Goal: Information Seeking & Learning: Check status

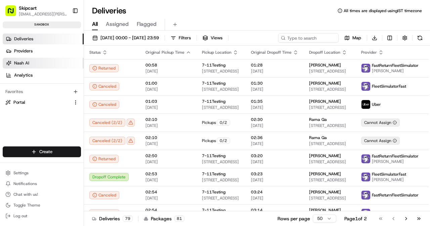
click at [72, 65] on link "Nash AI" at bounding box center [43, 63] width 81 height 11
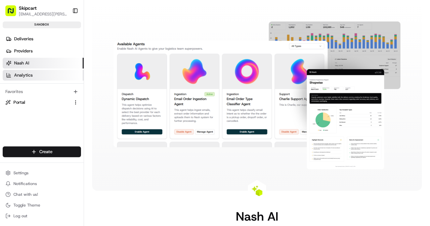
click at [50, 74] on link "Analytics" at bounding box center [43, 75] width 81 height 11
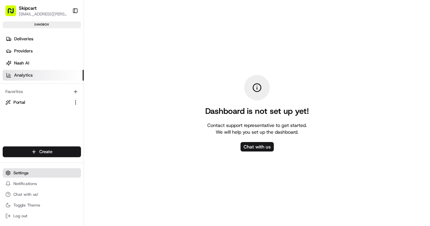
click at [34, 174] on button "Settings" at bounding box center [42, 172] width 78 height 9
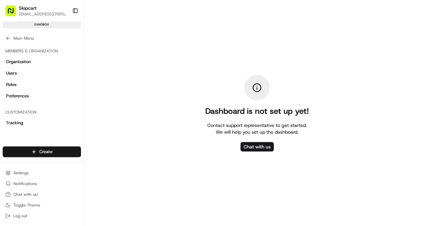
click at [13, 12] on rect "button" at bounding box center [10, 10] width 11 height 11
click at [7, 39] on icon at bounding box center [7, 38] width 5 height 5
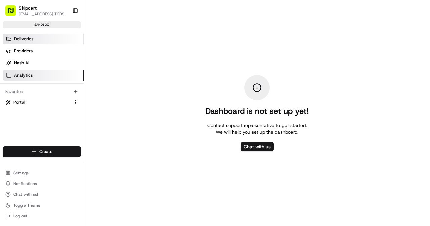
click at [40, 38] on link "Deliveries" at bounding box center [43, 39] width 81 height 11
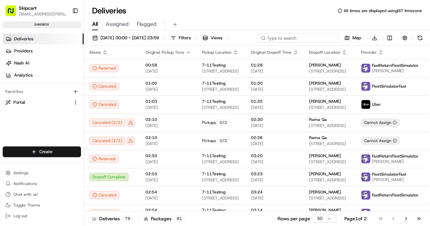
click at [289, 36] on input at bounding box center [298, 37] width 81 height 9
paste input "4b898f3-bbb6-4baa-9d41-be864476e1a7"
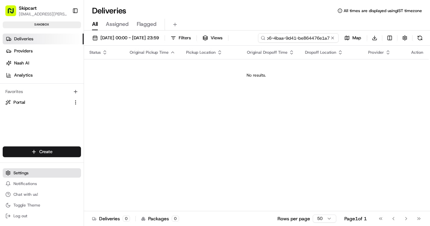
type input "4b898f3-bbb6-4baa-9d41-be864476e1a7"
click at [34, 174] on button "Settings" at bounding box center [42, 172] width 78 height 9
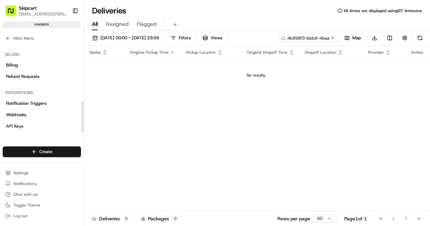
scroll to position [172, 0]
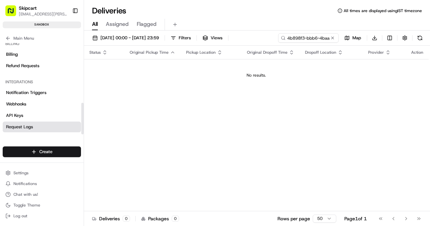
click at [26, 126] on span "Request Logs" at bounding box center [19, 127] width 27 height 6
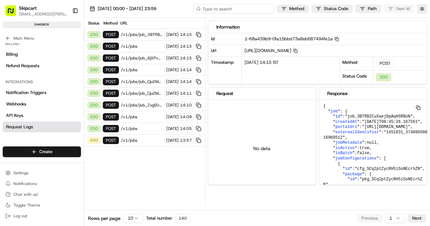
click at [242, 9] on input at bounding box center [233, 8] width 81 height 9
paste input "4b898f3-bbb6-4baa-9d41-be864476e1a7"
type input "4b898f3-bbb6-4baa-9d41-be864476e1a7"
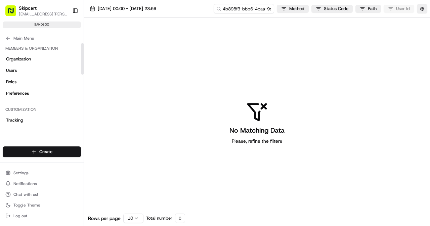
scroll to position [0, 0]
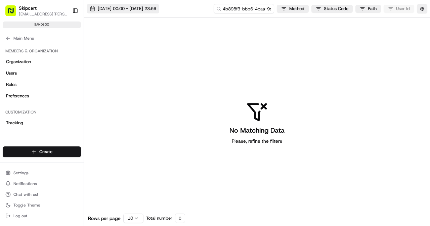
click at [156, 9] on span "[DATE] 00:00 - [DATE] 23:59" at bounding box center [127, 9] width 58 height 6
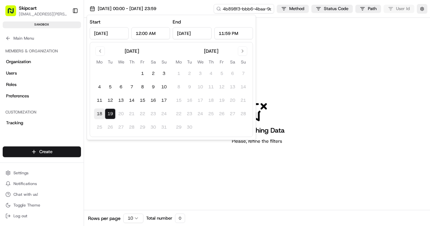
click at [100, 113] on button "18" at bounding box center [99, 113] width 11 height 11
type input "[DATE]"
click at [199, 32] on input "[DATE]" at bounding box center [192, 33] width 39 height 12
click at [120, 115] on td "20" at bounding box center [121, 113] width 11 height 11
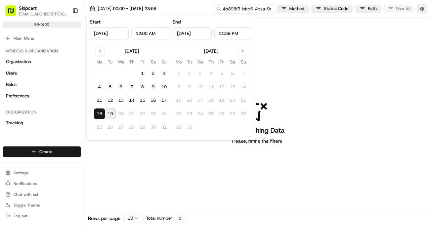
click at [195, 35] on input "[DATE]" at bounding box center [192, 33] width 39 height 12
click at [190, 33] on input "[DATE]" at bounding box center [192, 33] width 39 height 12
type input "[DATE]"
click at [266, 169] on div "No Matching Data Please, refine the filters" at bounding box center [257, 123] width 346 height 210
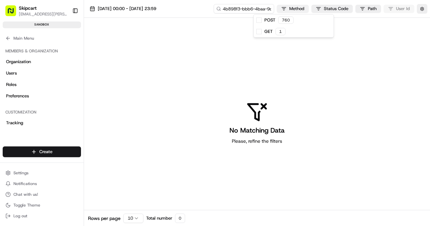
click at [296, 8] on html "Skipcart [EMAIL_ADDRESS][PERSON_NAME][DOMAIN_NAME] Toggle Sidebar sandbox Deliv…" at bounding box center [215, 113] width 430 height 226
click at [7, 38] on html "Skipcart [EMAIL_ADDRESS][PERSON_NAME][DOMAIN_NAME] Toggle Sidebar sandbox Deliv…" at bounding box center [215, 113] width 430 height 226
click at [24, 34] on button "Main Menu" at bounding box center [42, 38] width 78 height 9
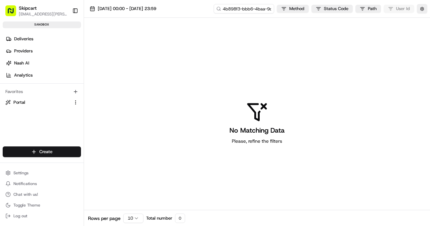
click at [12, 9] on rect "button" at bounding box center [10, 10] width 11 height 11
click at [11, 10] on rect "button" at bounding box center [10, 10] width 11 height 11
click at [26, 175] on span "Settings" at bounding box center [20, 172] width 15 height 5
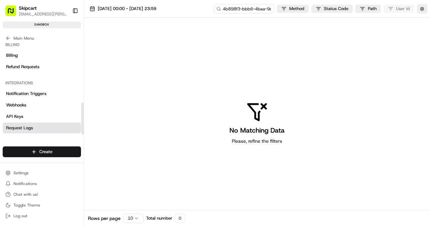
scroll to position [172, 0]
click at [22, 127] on span "Request Logs" at bounding box center [19, 127] width 27 height 6
click at [263, 10] on input "4b898f3-bbb6-4baa-9d41-be864476e1a7" at bounding box center [233, 8] width 81 height 9
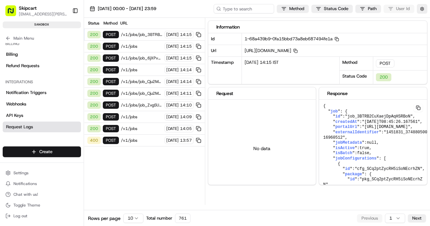
click at [136, 34] on span "/v1/jobs/job_3BTRB2CuXaejDpAqHSRBoN/autodispatch" at bounding box center [142, 34] width 42 height 5
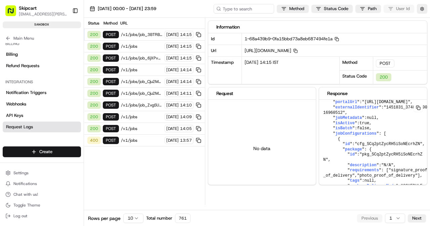
click at [142, 46] on span "/v1/jobs" at bounding box center [142, 46] width 42 height 5
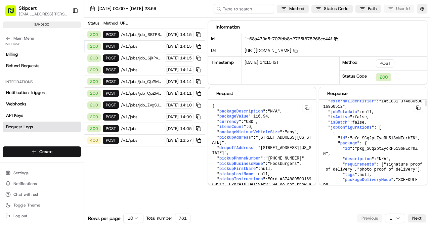
scroll to position [26, 0]
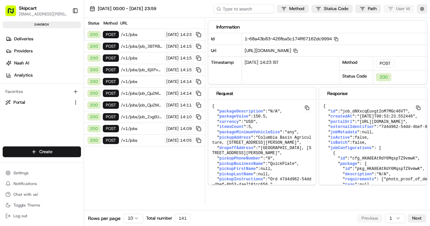
click at [141, 35] on span "/v1/jobs" at bounding box center [142, 34] width 42 height 5
click at [146, 36] on span "/v1/jobs" at bounding box center [142, 34] width 42 height 5
